Goal: Task Accomplishment & Management: Manage account settings

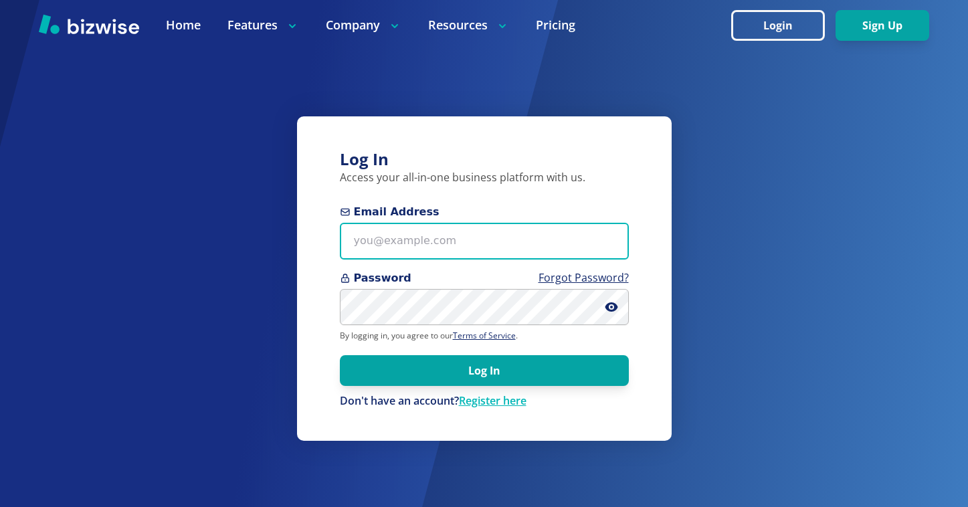
drag, startPoint x: 0, startPoint y: 0, endPoint x: 431, endPoint y: 249, distance: 497.9
click at [437, 237] on input "Email Address" at bounding box center [484, 241] width 289 height 37
type input "itsalock757@gmail.com"
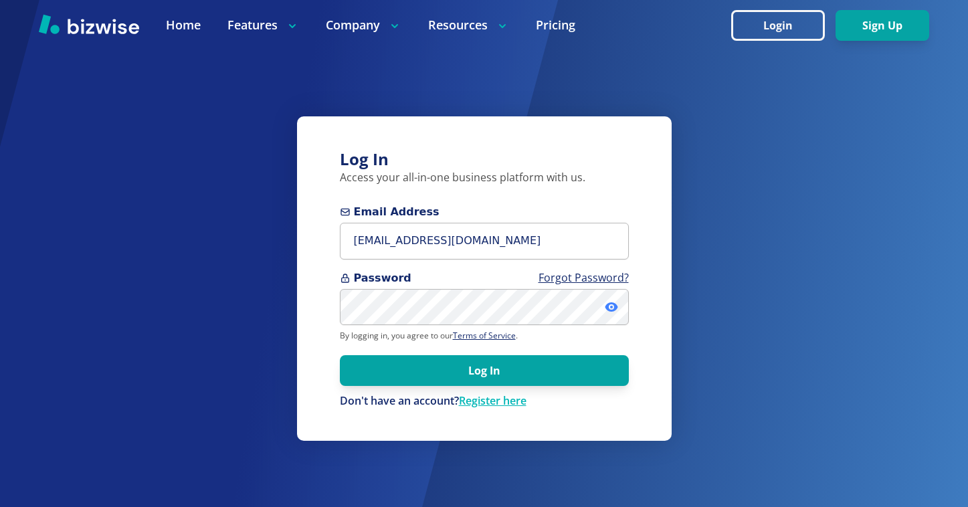
click at [610, 310] on icon at bounding box center [610, 306] width 13 height 9
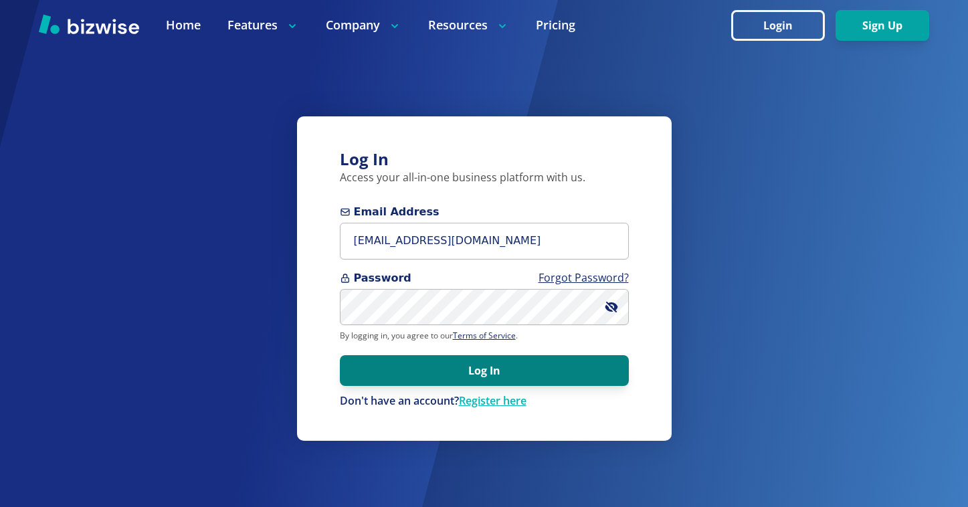
click at [562, 366] on button "Log In" at bounding box center [484, 370] width 289 height 31
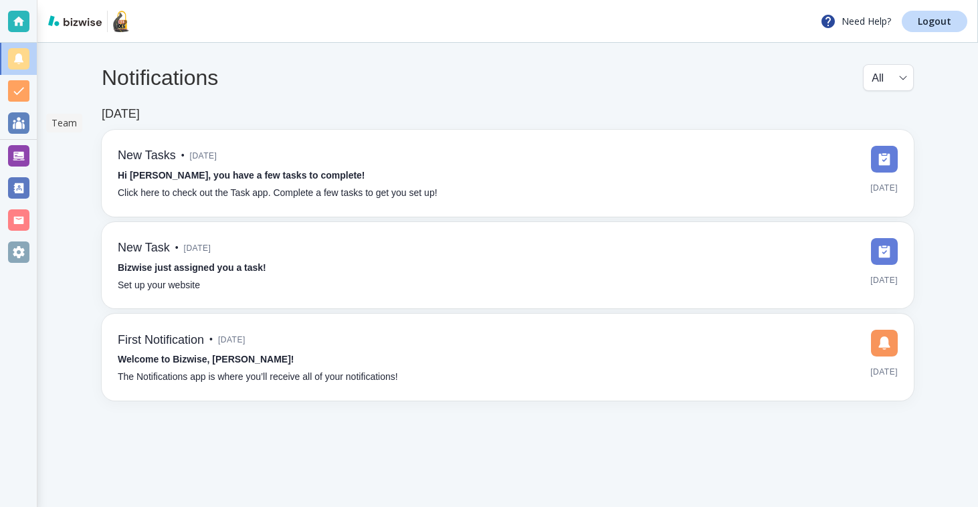
click at [27, 126] on div at bounding box center [18, 122] width 21 height 21
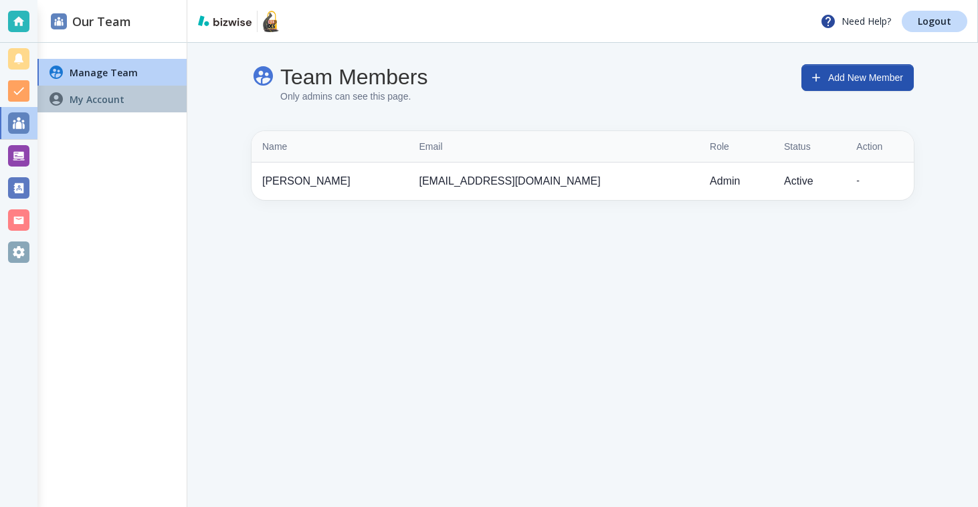
click at [110, 108] on div "My Account" at bounding box center [111, 99] width 149 height 27
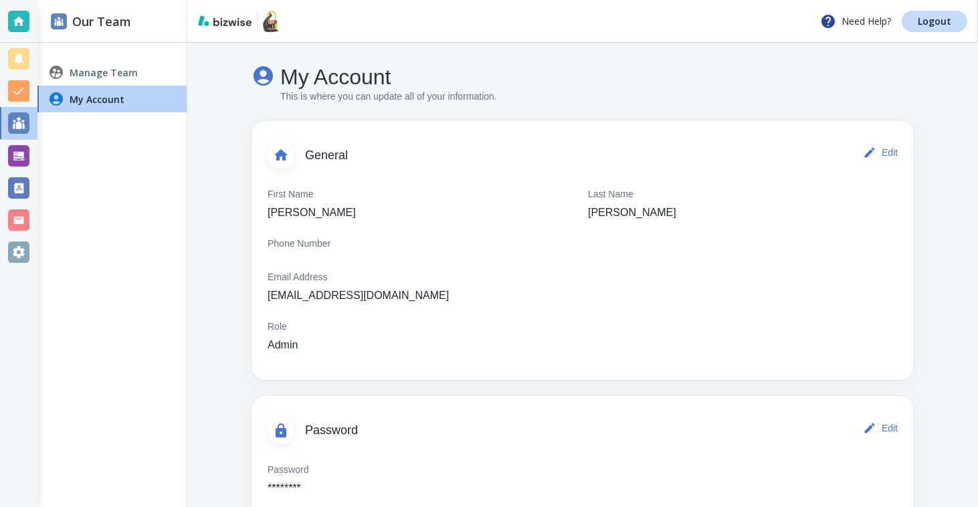
click at [124, 55] on ul "Manage Team My Account" at bounding box center [111, 85] width 149 height 64
click at [125, 66] on h4 "Manage Team" at bounding box center [104, 73] width 68 height 14
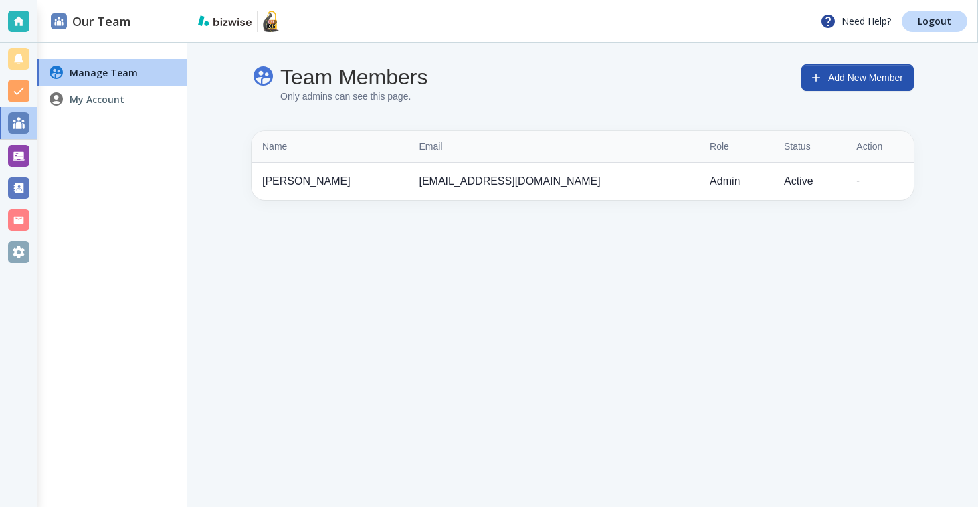
click at [312, 185] on p "William Mickins" at bounding box center [330, 181] width 136 height 16
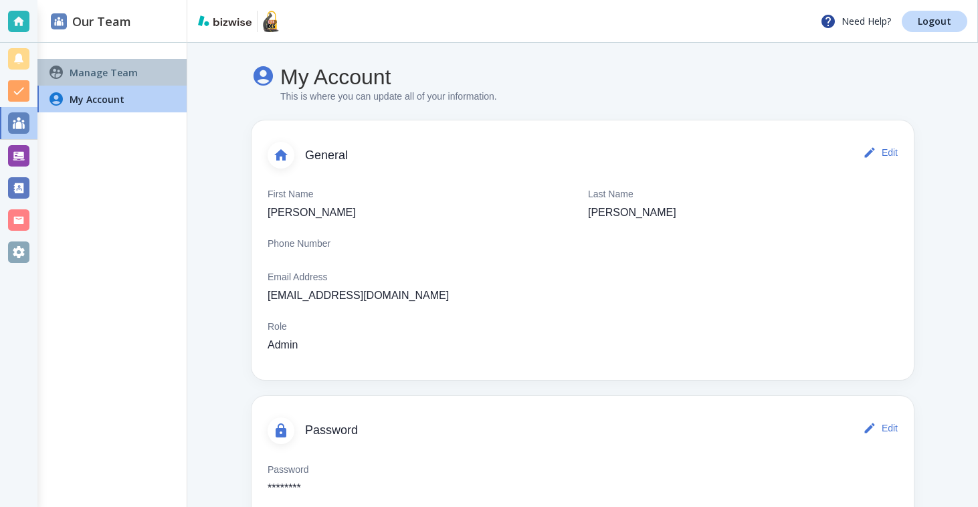
click at [105, 66] on h4 "Manage Team" at bounding box center [104, 73] width 68 height 14
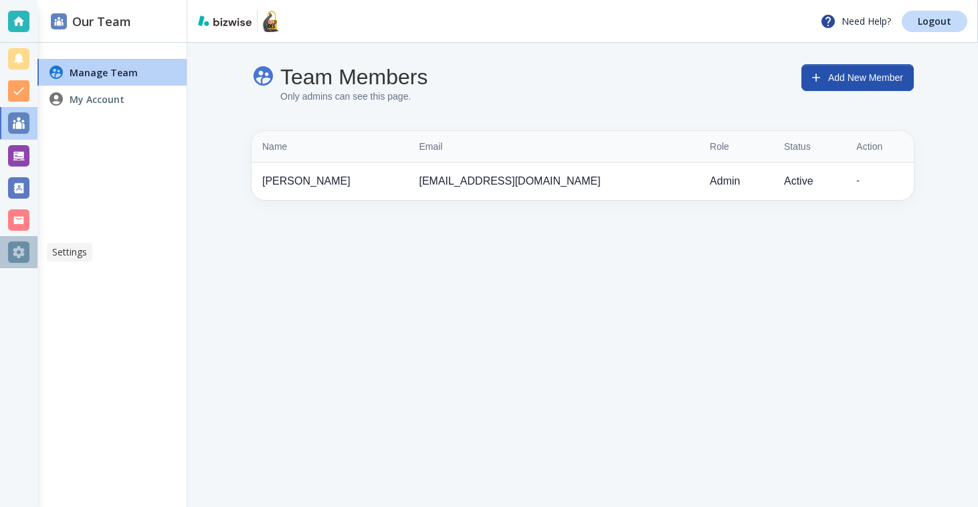
click at [13, 254] on div at bounding box center [18, 251] width 21 height 21
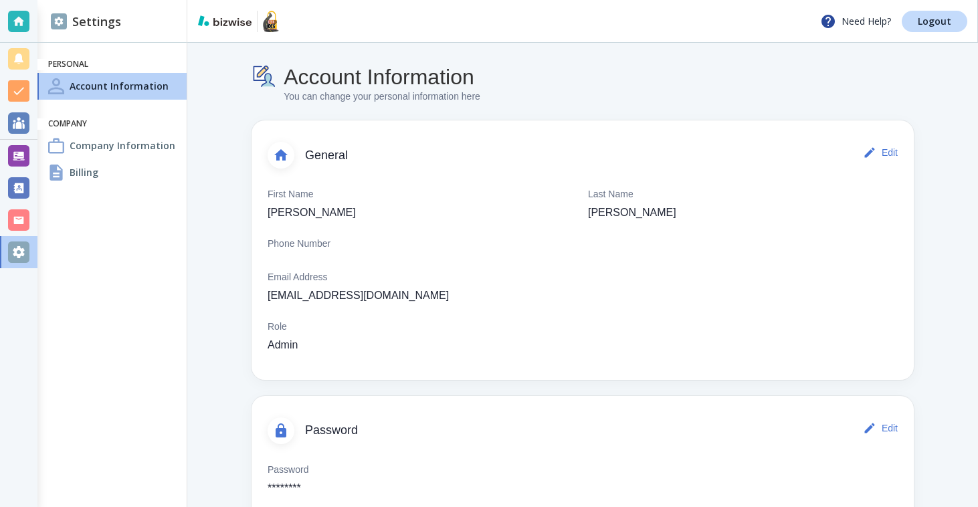
click at [102, 174] on div "Billing" at bounding box center [111, 172] width 149 height 27
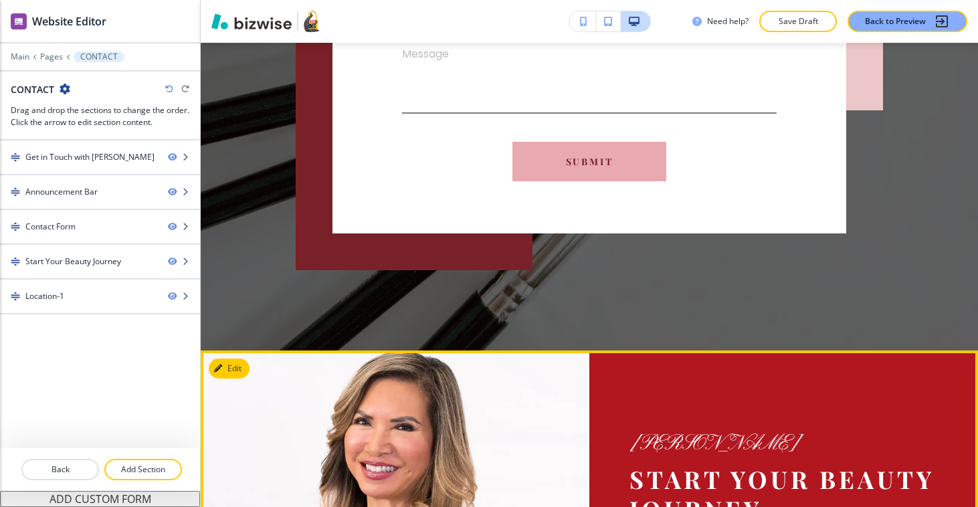
scroll to position [1432, 0]
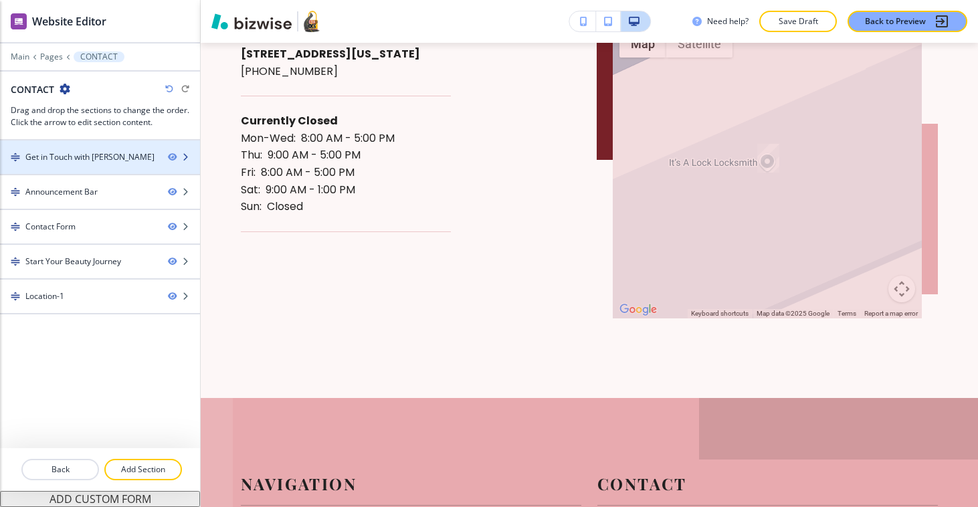
click at [114, 160] on div "Get in Touch with Doris Lew" at bounding box center [89, 157] width 129 height 12
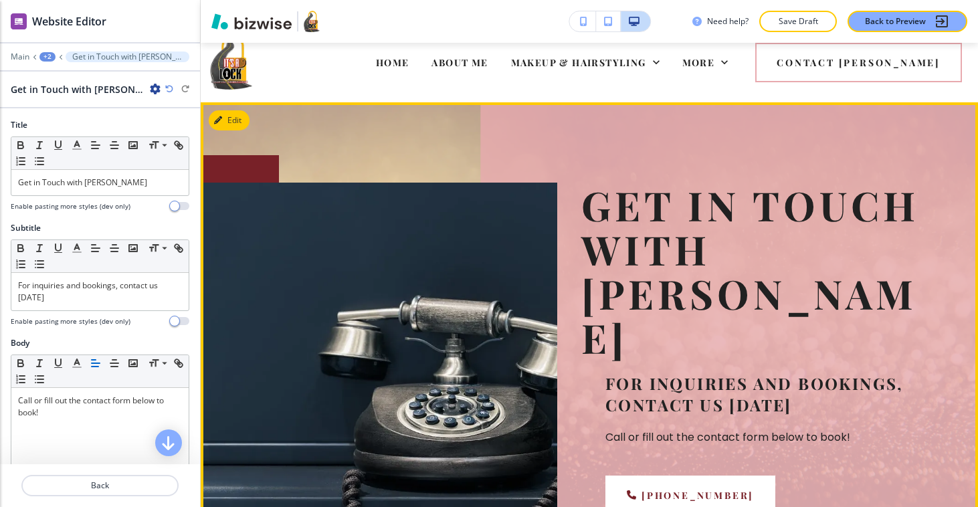
scroll to position [0, 0]
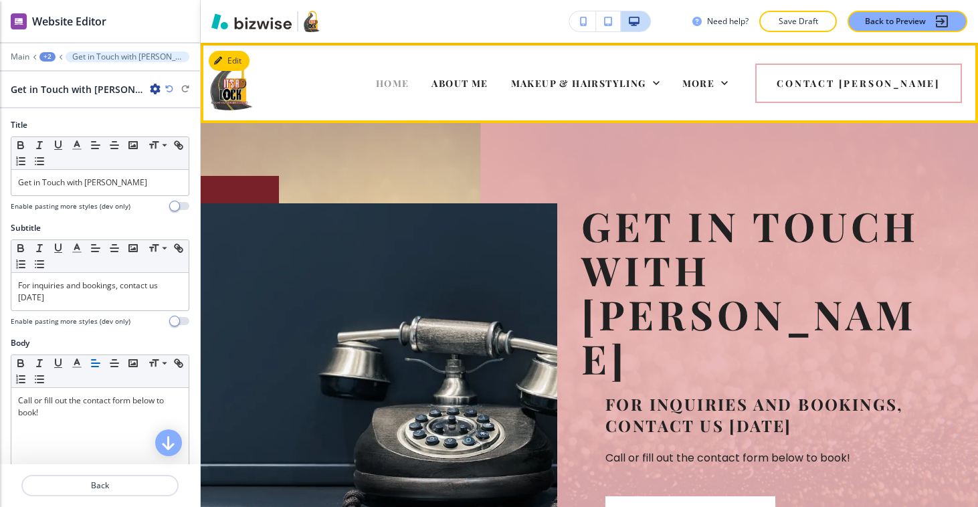
click at [376, 77] on span "HOME" at bounding box center [392, 83] width 33 height 13
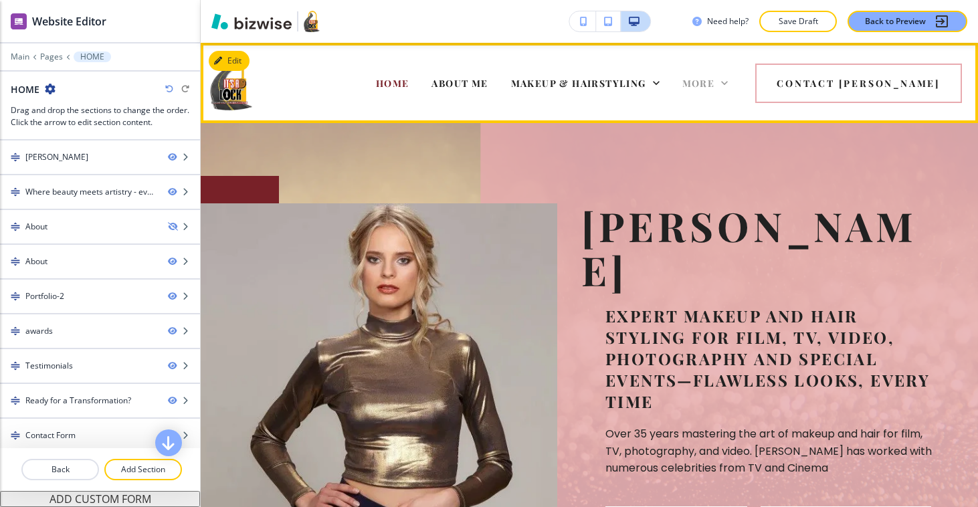
click at [715, 86] on span "More" at bounding box center [698, 83] width 33 height 13
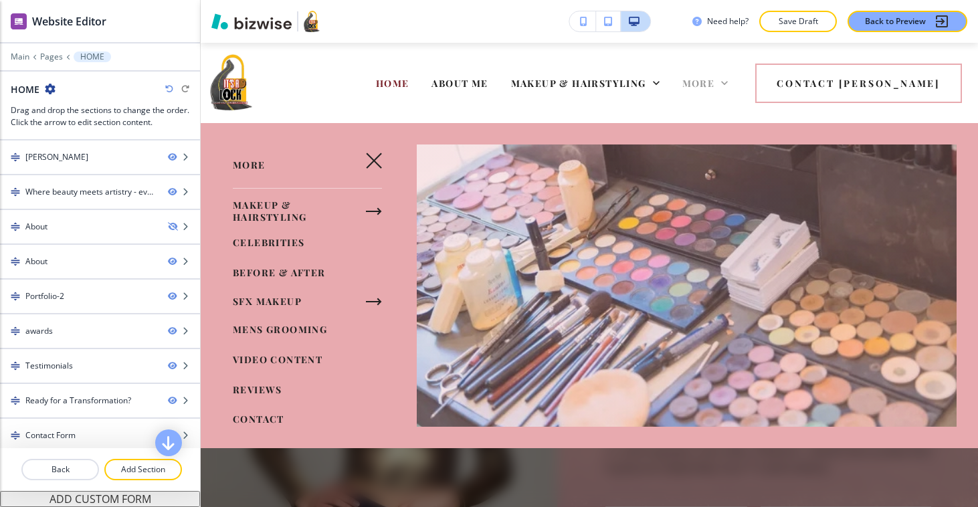
click at [715, 86] on span "More" at bounding box center [698, 83] width 33 height 13
click at [564, 86] on span "MAKEUP & HAIRSTYLING" at bounding box center [578, 83] width 135 height 13
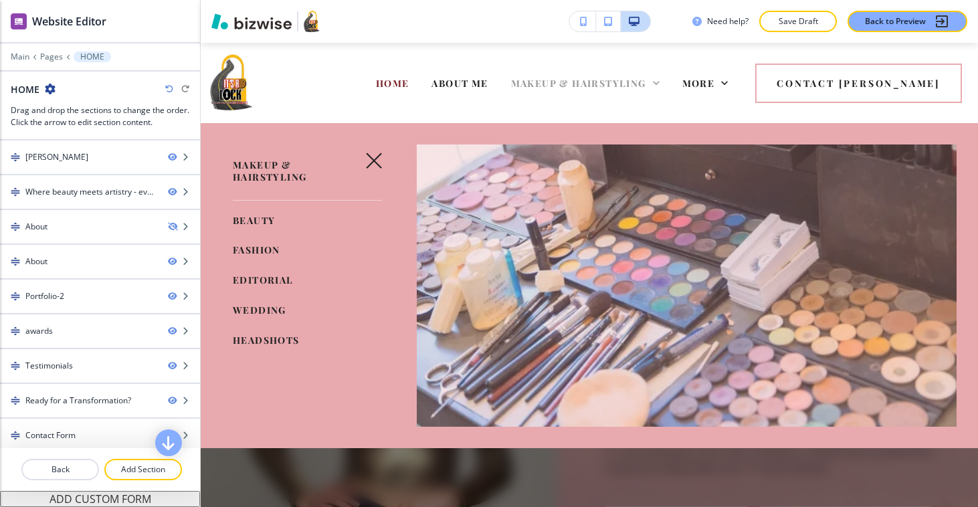
click at [564, 86] on span "MAKEUP & HAIRSTYLING" at bounding box center [578, 83] width 135 height 13
click at [715, 87] on span "More" at bounding box center [698, 83] width 33 height 13
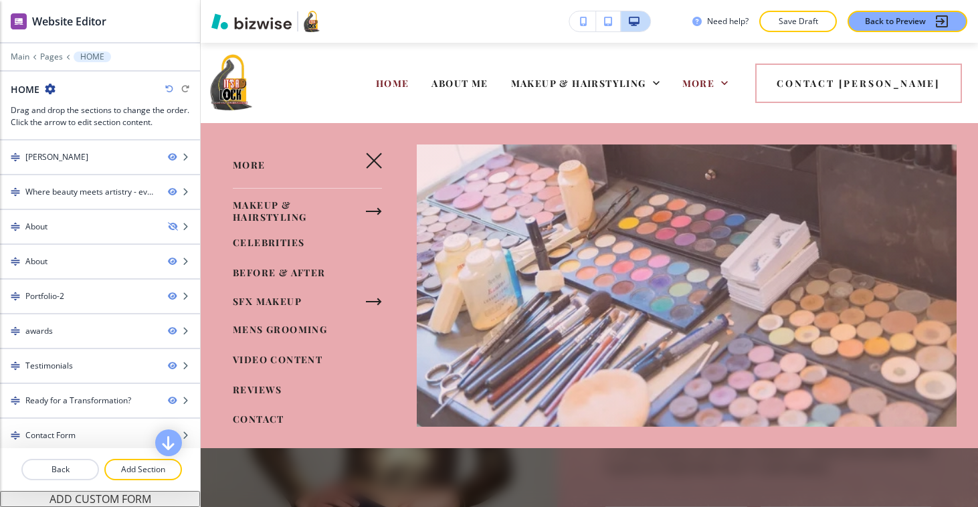
click at [373, 160] on button "button" at bounding box center [374, 160] width 32 height 32
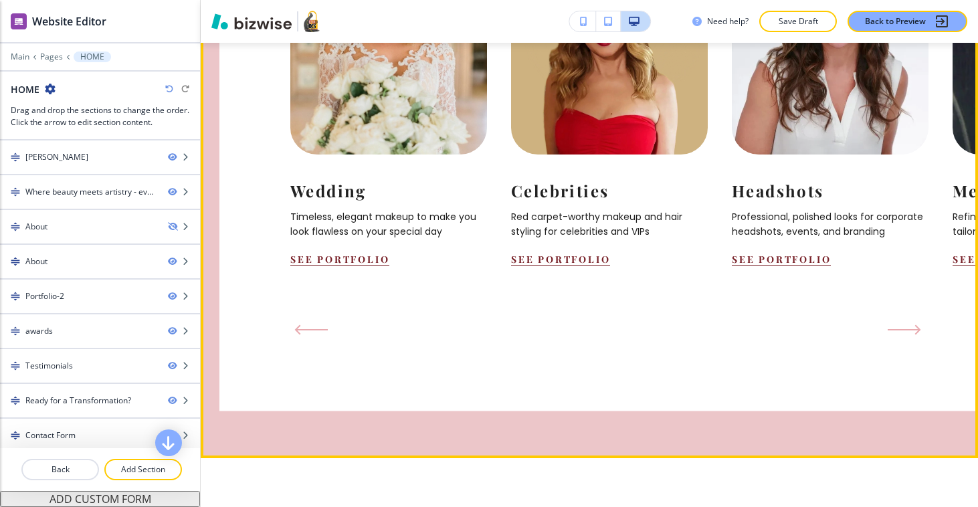
scroll to position [1520, 0]
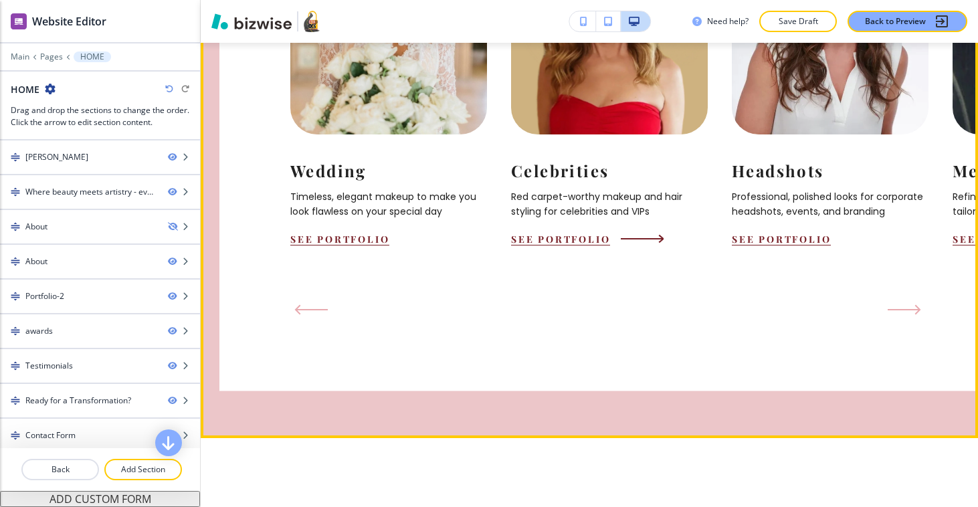
click at [529, 245] on button "See Portfolio" at bounding box center [560, 239] width 99 height 13
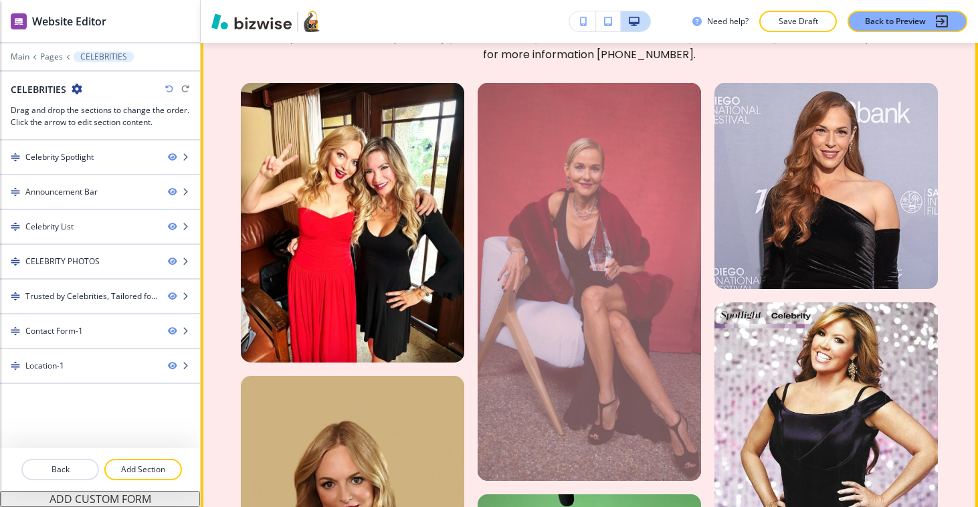
scroll to position [1338, 0]
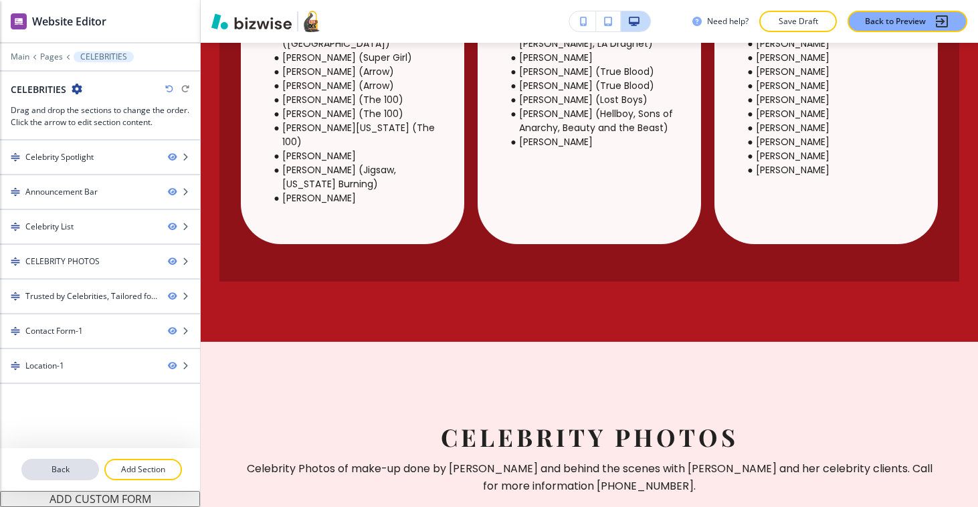
click at [71, 468] on p "Back" at bounding box center [60, 469] width 75 height 12
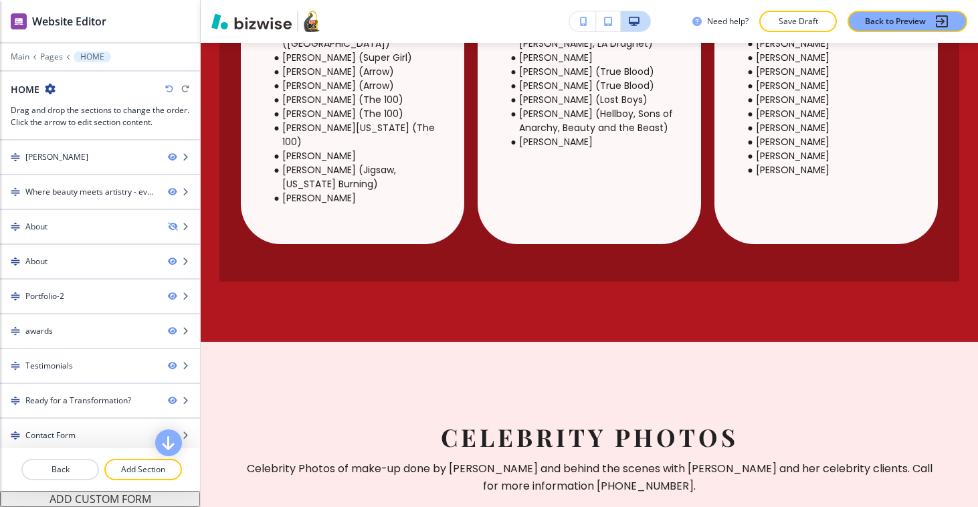
click at [71, 468] on p "Back" at bounding box center [60, 469] width 75 height 12
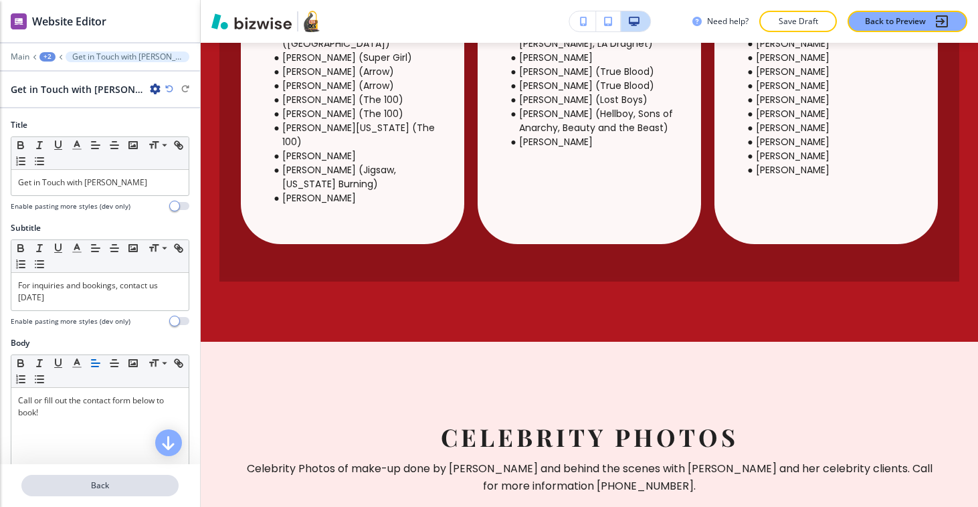
click at [76, 482] on p "Back" at bounding box center [100, 485] width 154 height 12
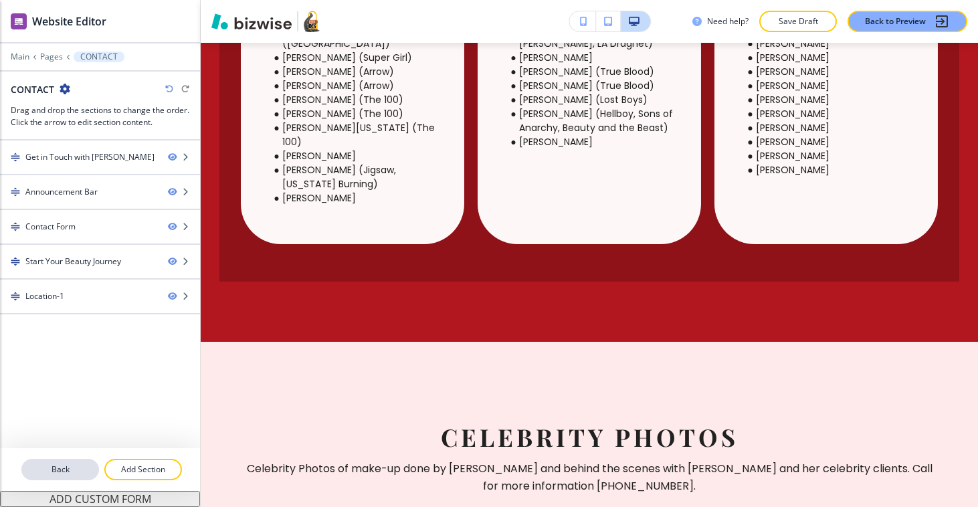
click at [76, 477] on button "Back" at bounding box center [60, 469] width 78 height 21
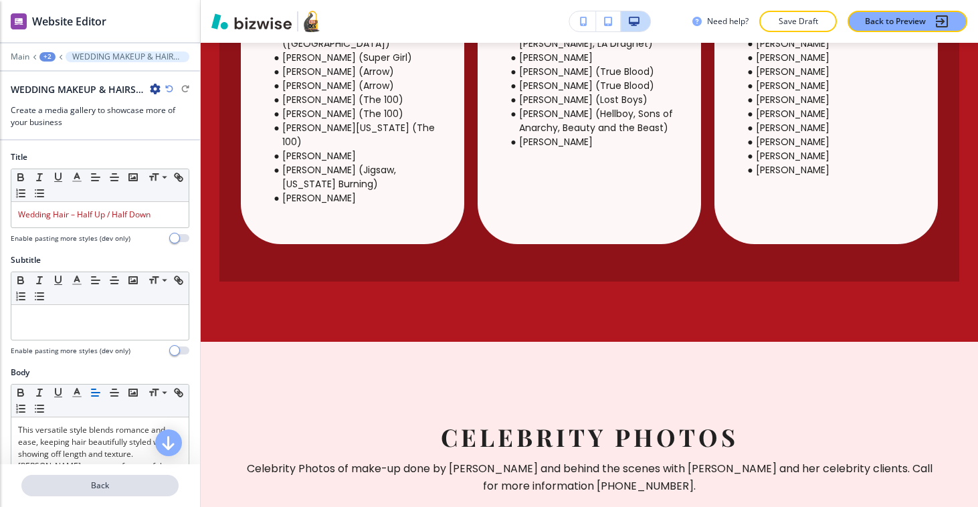
click at [76, 477] on button "Back" at bounding box center [99, 485] width 157 height 21
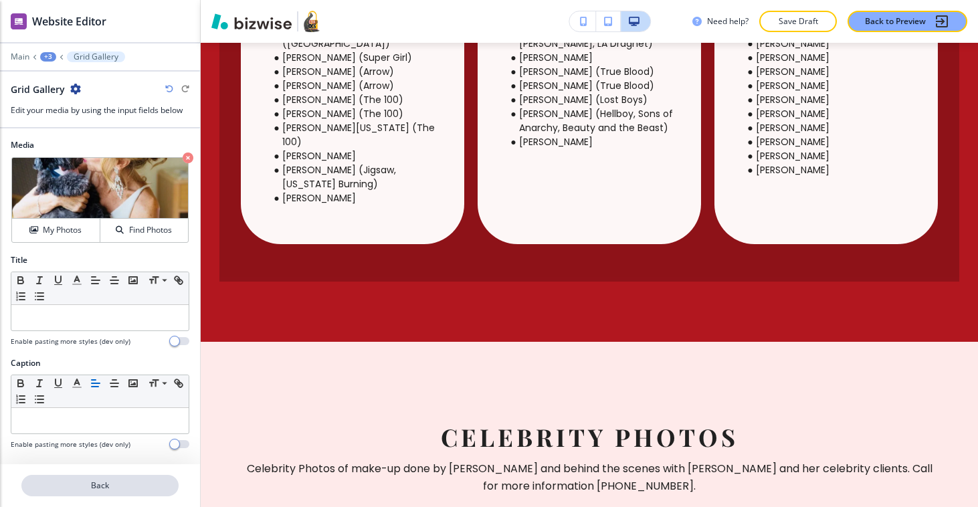
click at [76, 479] on p "Back" at bounding box center [100, 485] width 154 height 12
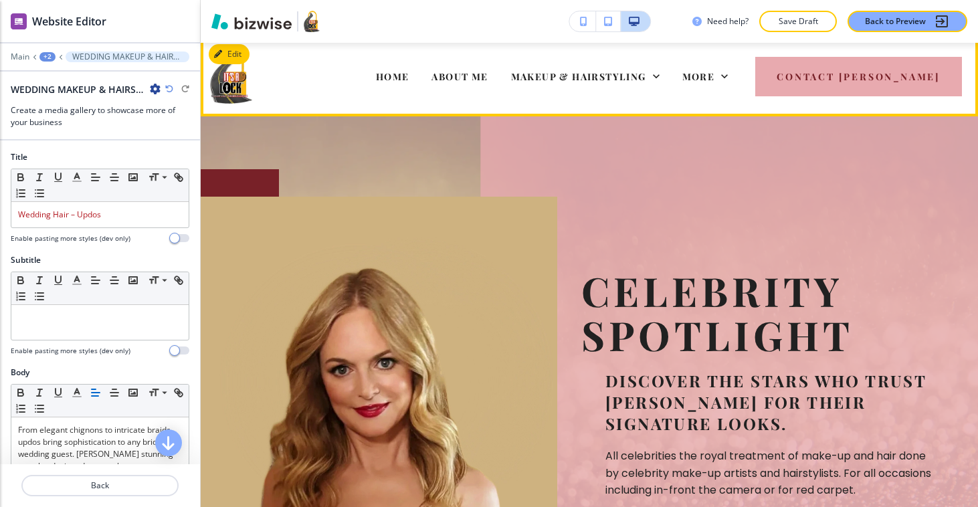
scroll to position [0, 0]
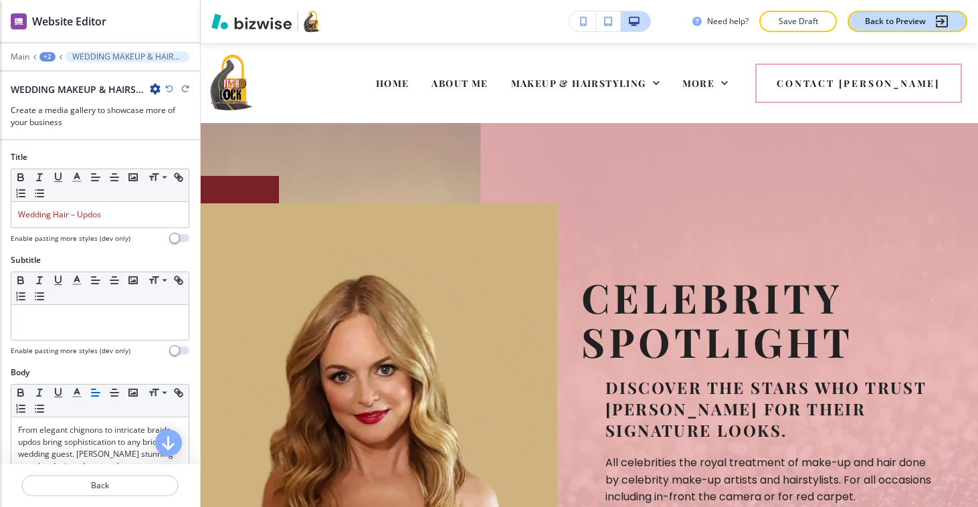
click at [917, 19] on p "Back to Preview" at bounding box center [895, 21] width 61 height 12
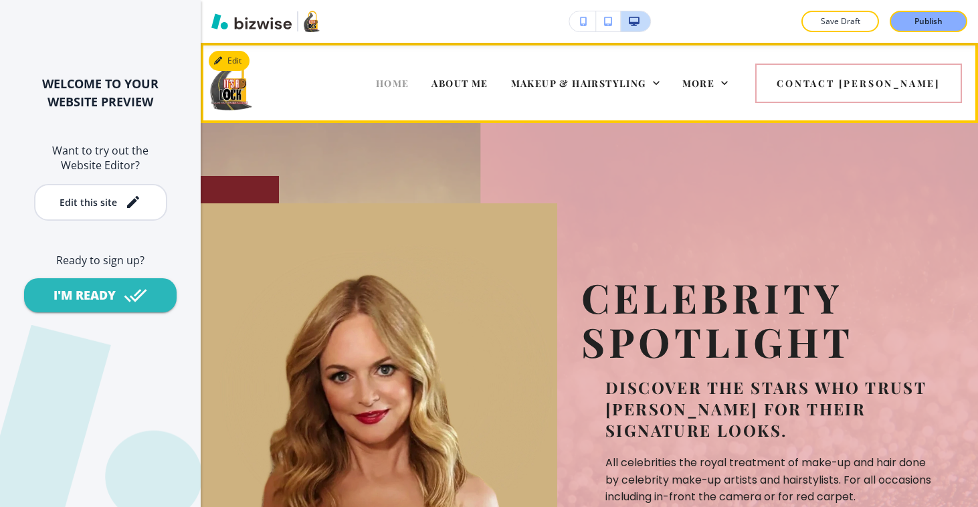
click at [376, 82] on span "HOME" at bounding box center [392, 83] width 33 height 13
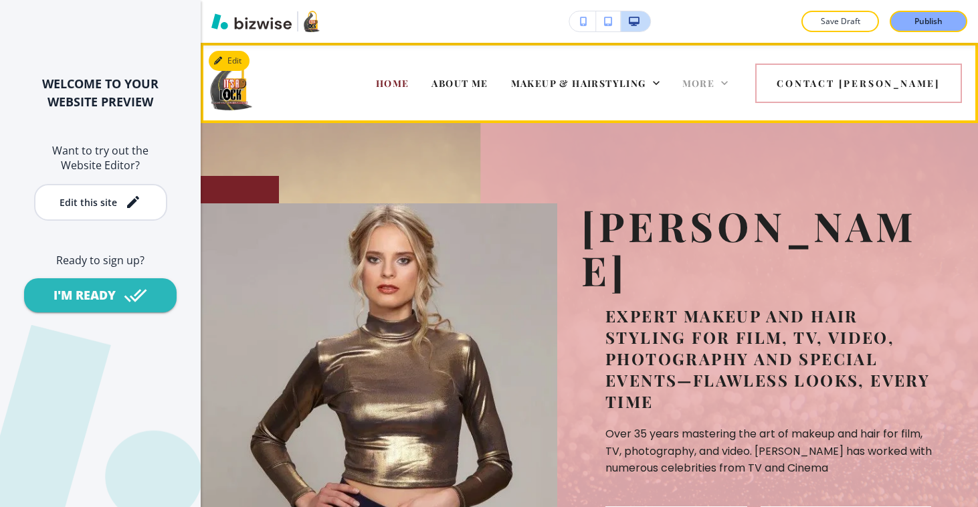
click at [715, 79] on span "More" at bounding box center [698, 83] width 33 height 13
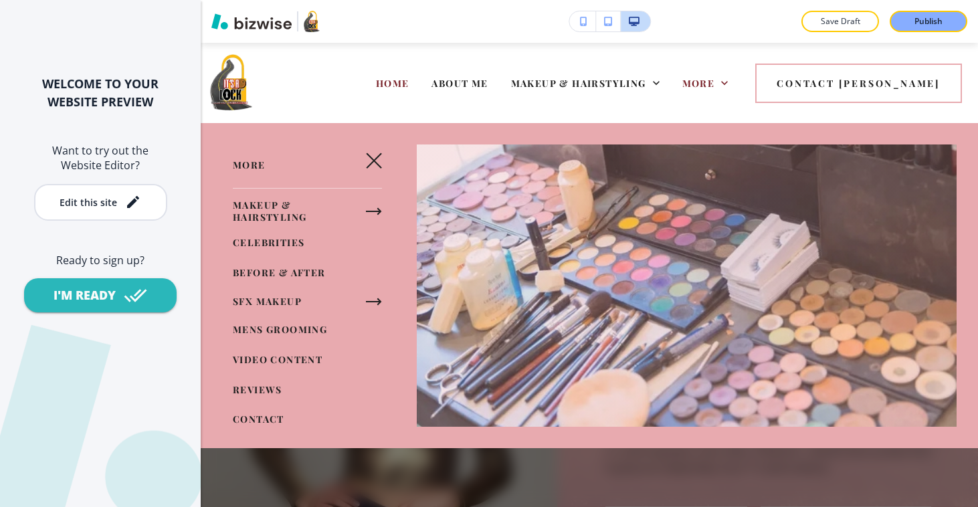
click at [374, 162] on button "button" at bounding box center [374, 160] width 32 height 32
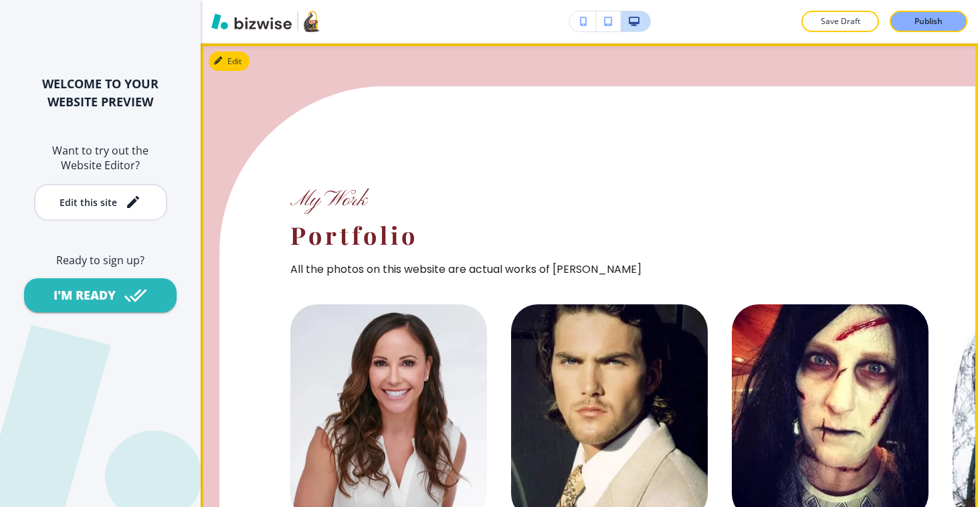
scroll to position [1598, 0]
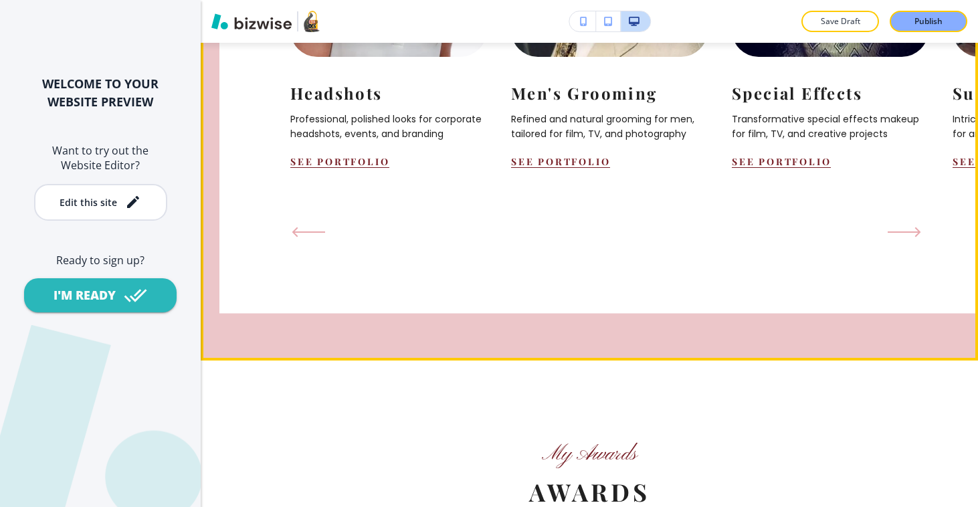
click at [318, 237] on icon "Previous Slide" at bounding box center [308, 232] width 33 height 11
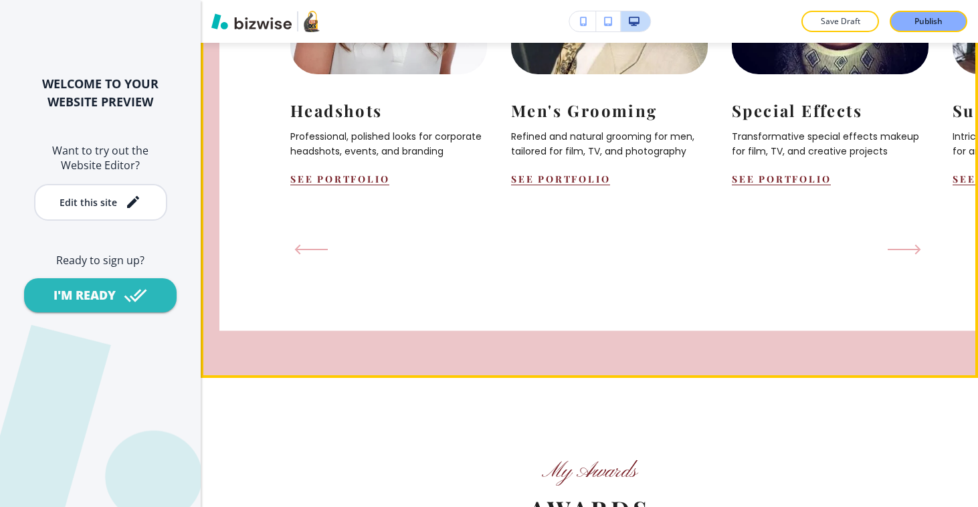
scroll to position [1572, 0]
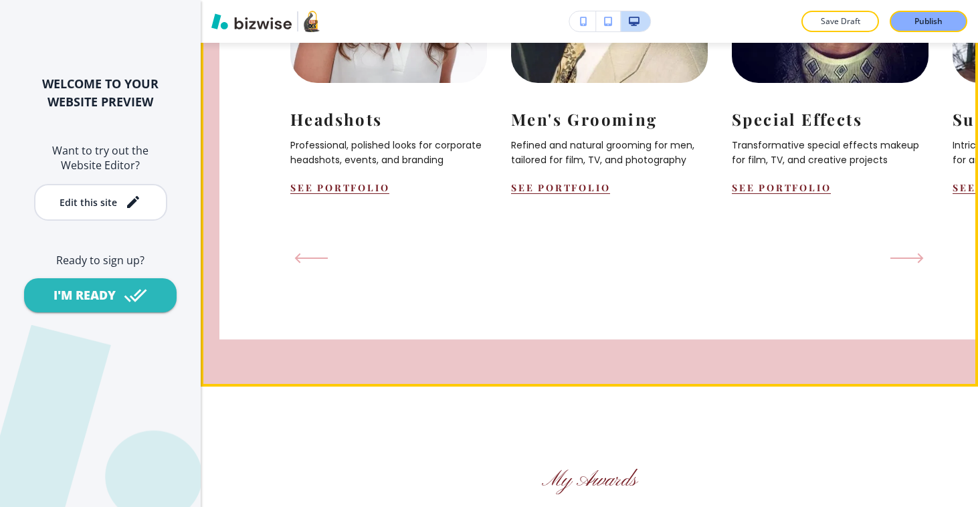
click at [894, 273] on button "Next Slide" at bounding box center [909, 257] width 47 height 29
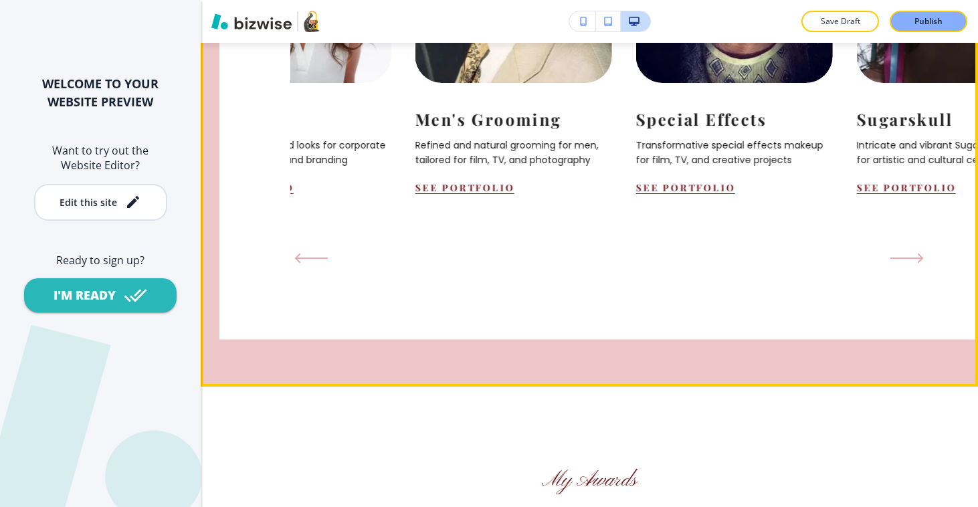
click at [894, 273] on button "Next Slide" at bounding box center [909, 257] width 47 height 29
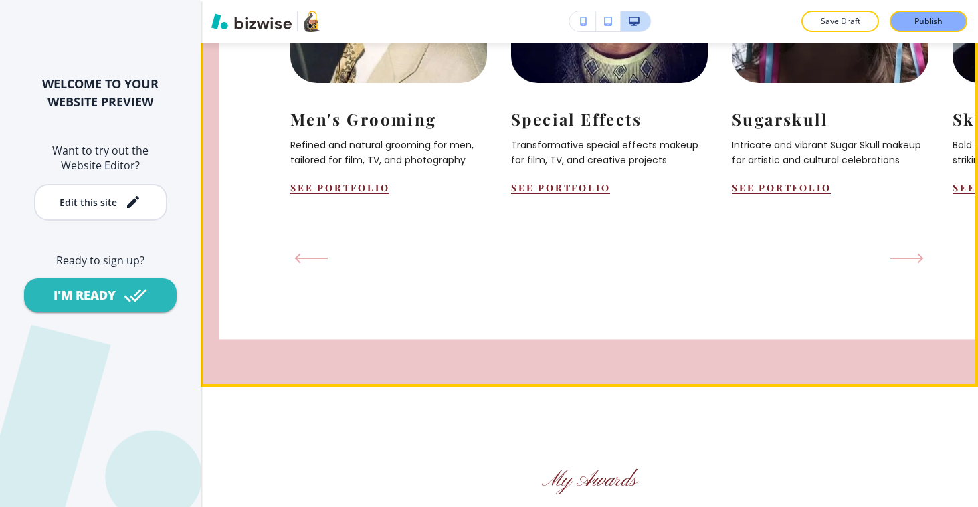
click at [894, 273] on button "Next Slide" at bounding box center [909, 257] width 47 height 29
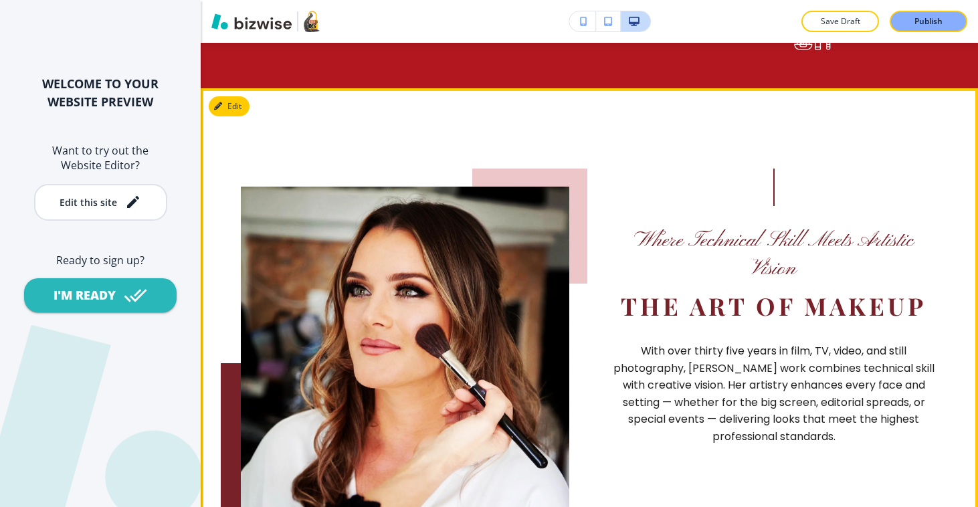
scroll to position [0, 0]
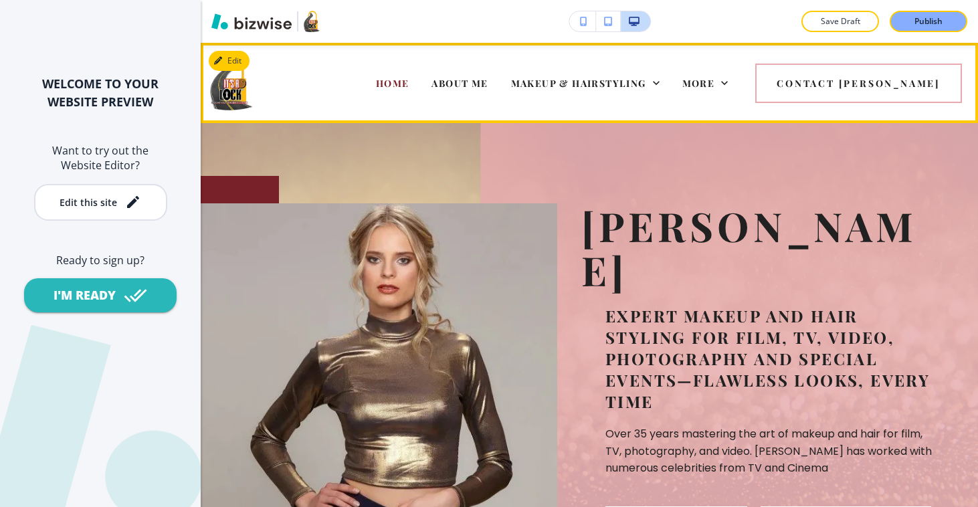
click at [450, 110] on div "CELEBRITIES" at bounding box center [403, 136] width 94 height 53
click at [439, 130] on span "CELEBRITIES" at bounding box center [403, 136] width 72 height 13
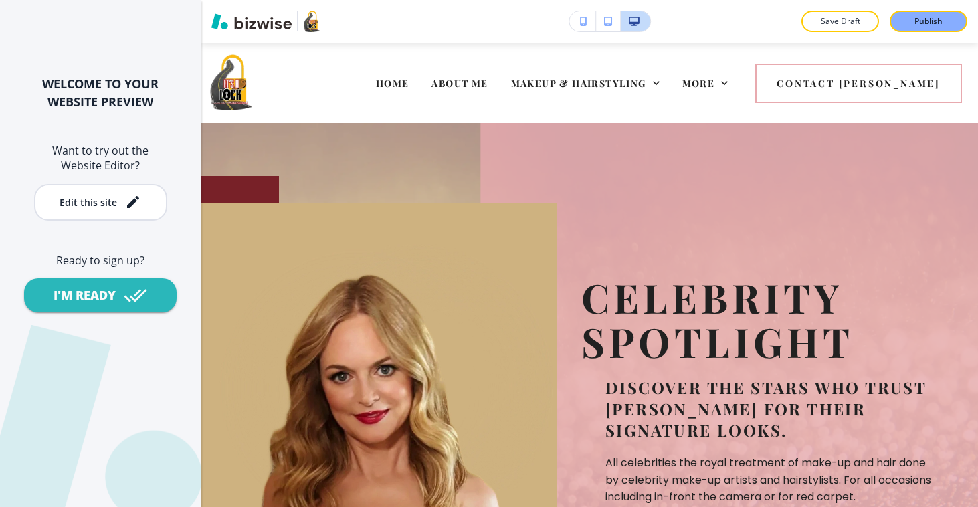
click at [606, 20] on icon "button" at bounding box center [608, 21] width 8 height 9
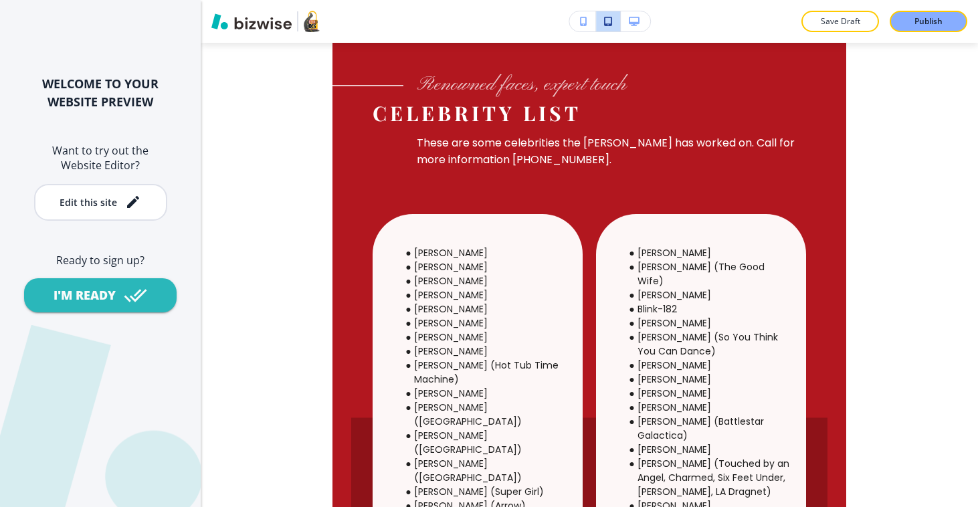
scroll to position [67, 0]
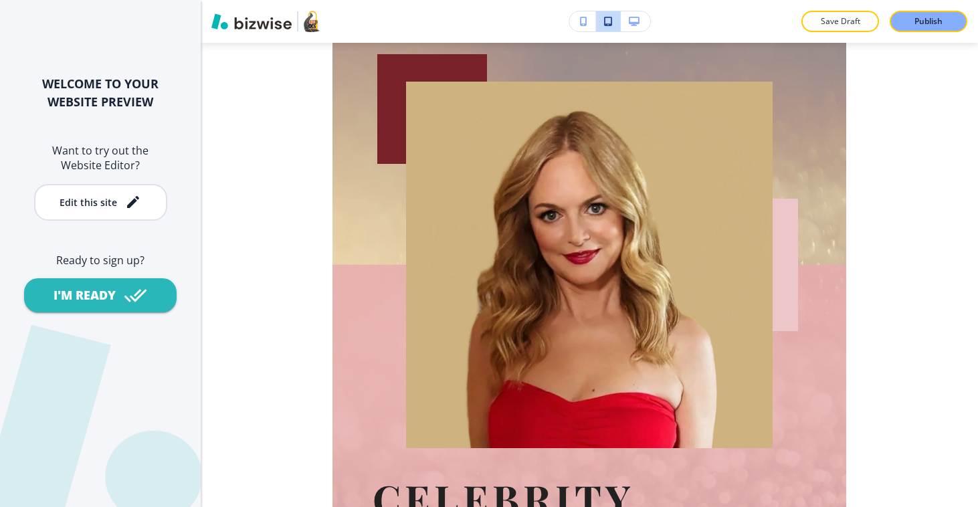
click at [631, 17] on icon "button" at bounding box center [634, 21] width 11 height 9
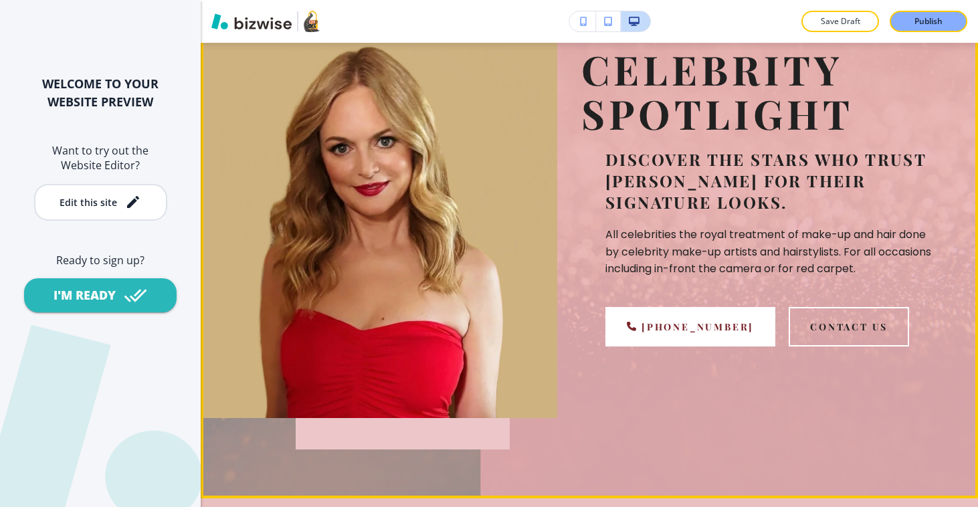
scroll to position [0, 0]
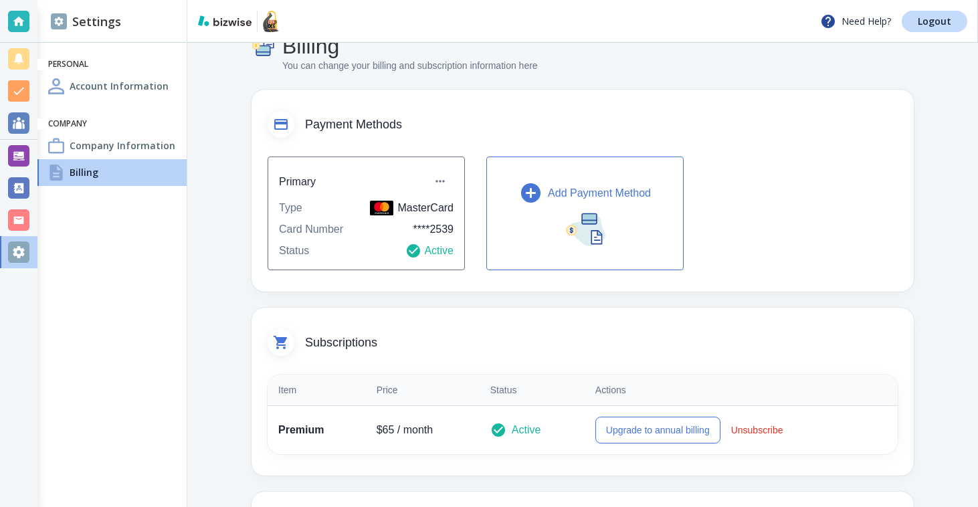
scroll to position [98, 0]
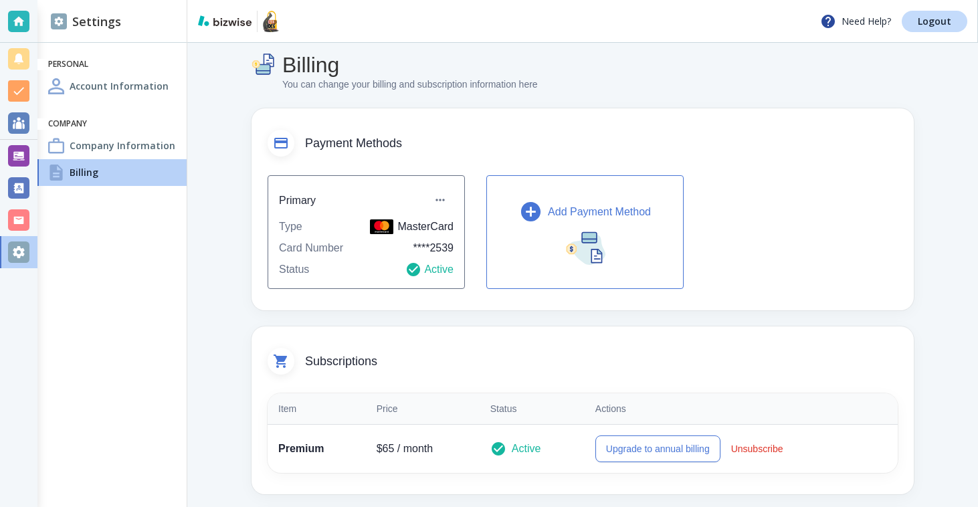
scroll to position [27, 0]
